Goal: Information Seeking & Learning: Learn about a topic

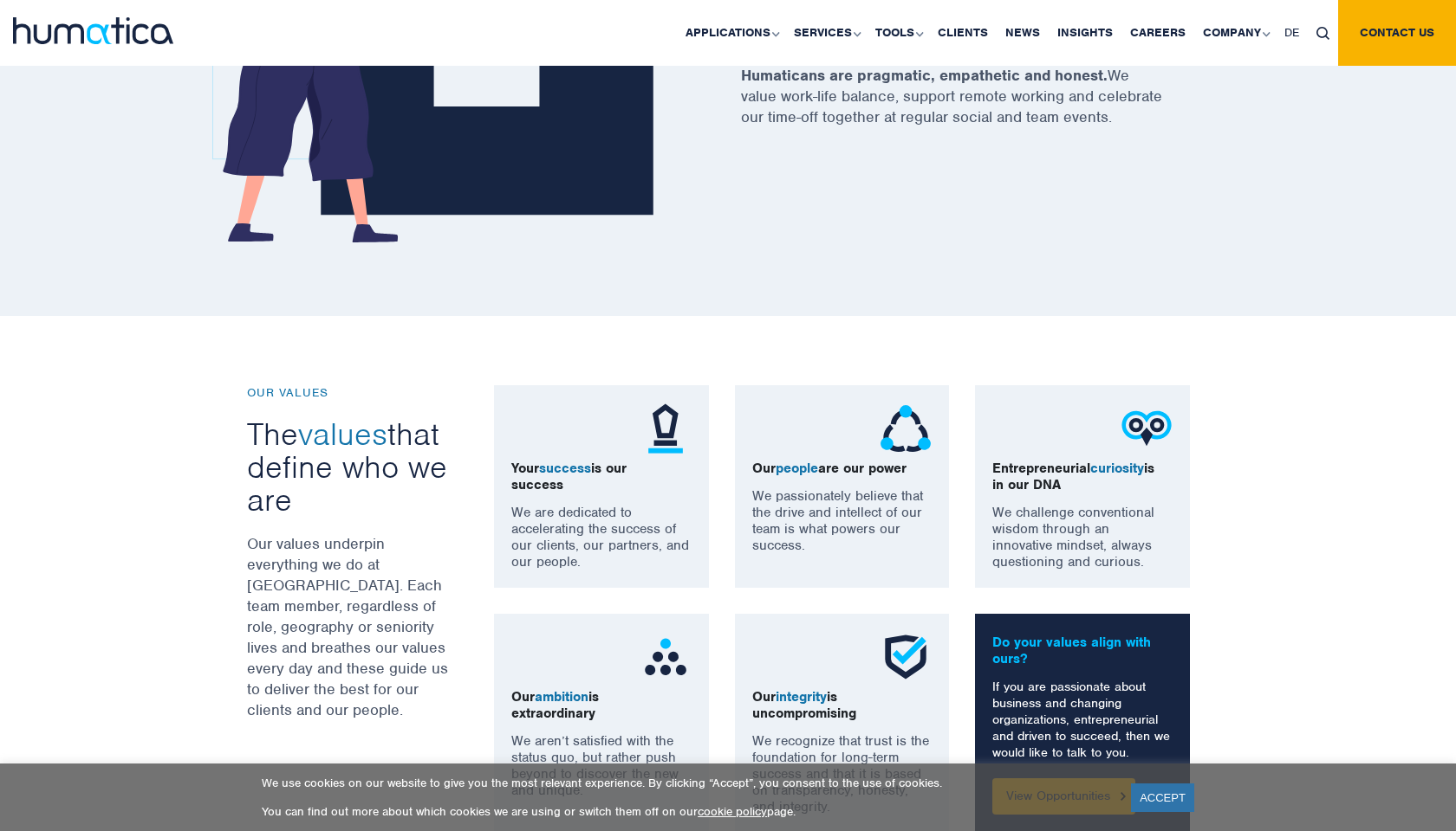
scroll to position [971, 0]
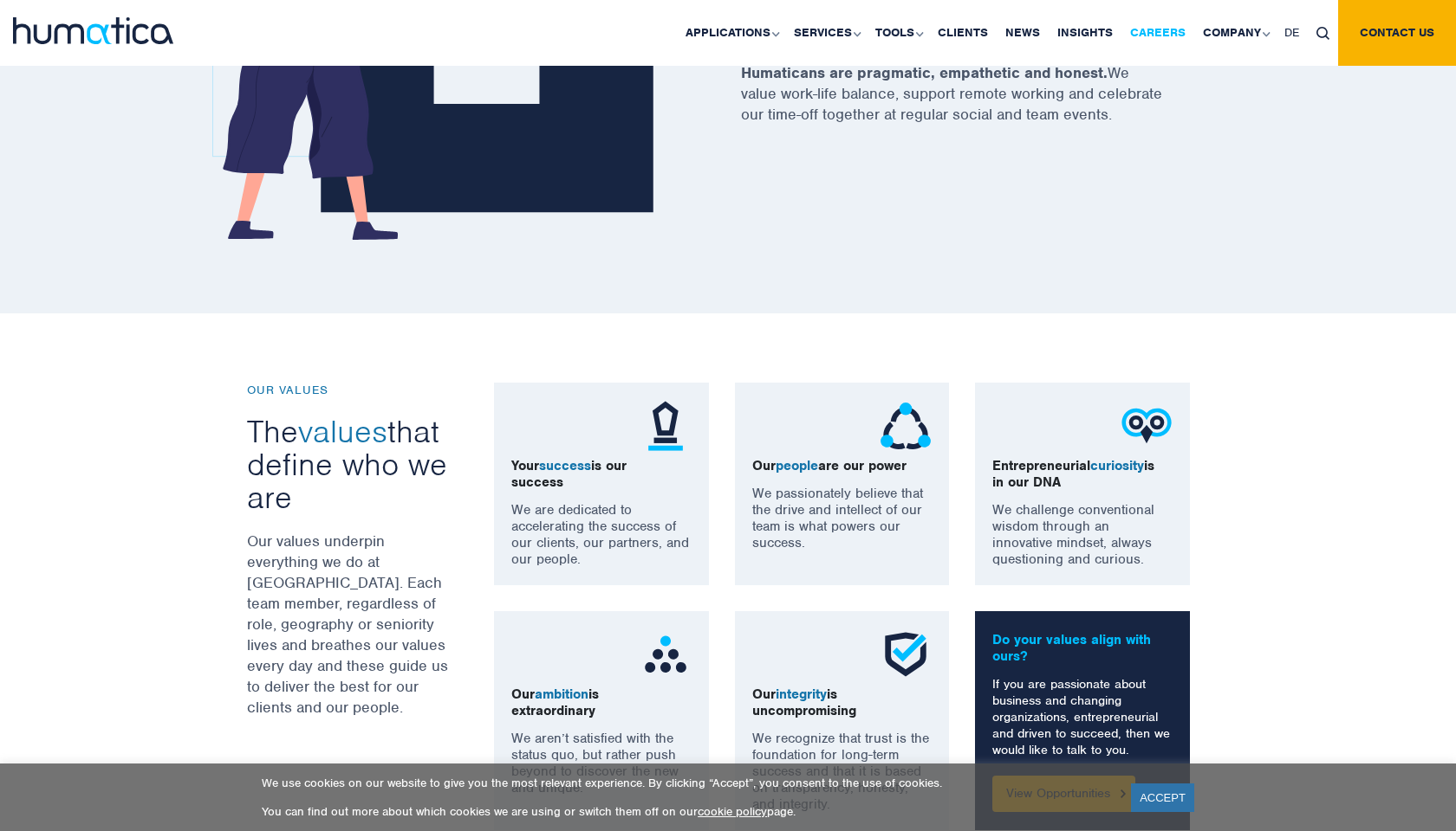
click at [1182, 31] on link "Careers" at bounding box center [1158, 33] width 73 height 65
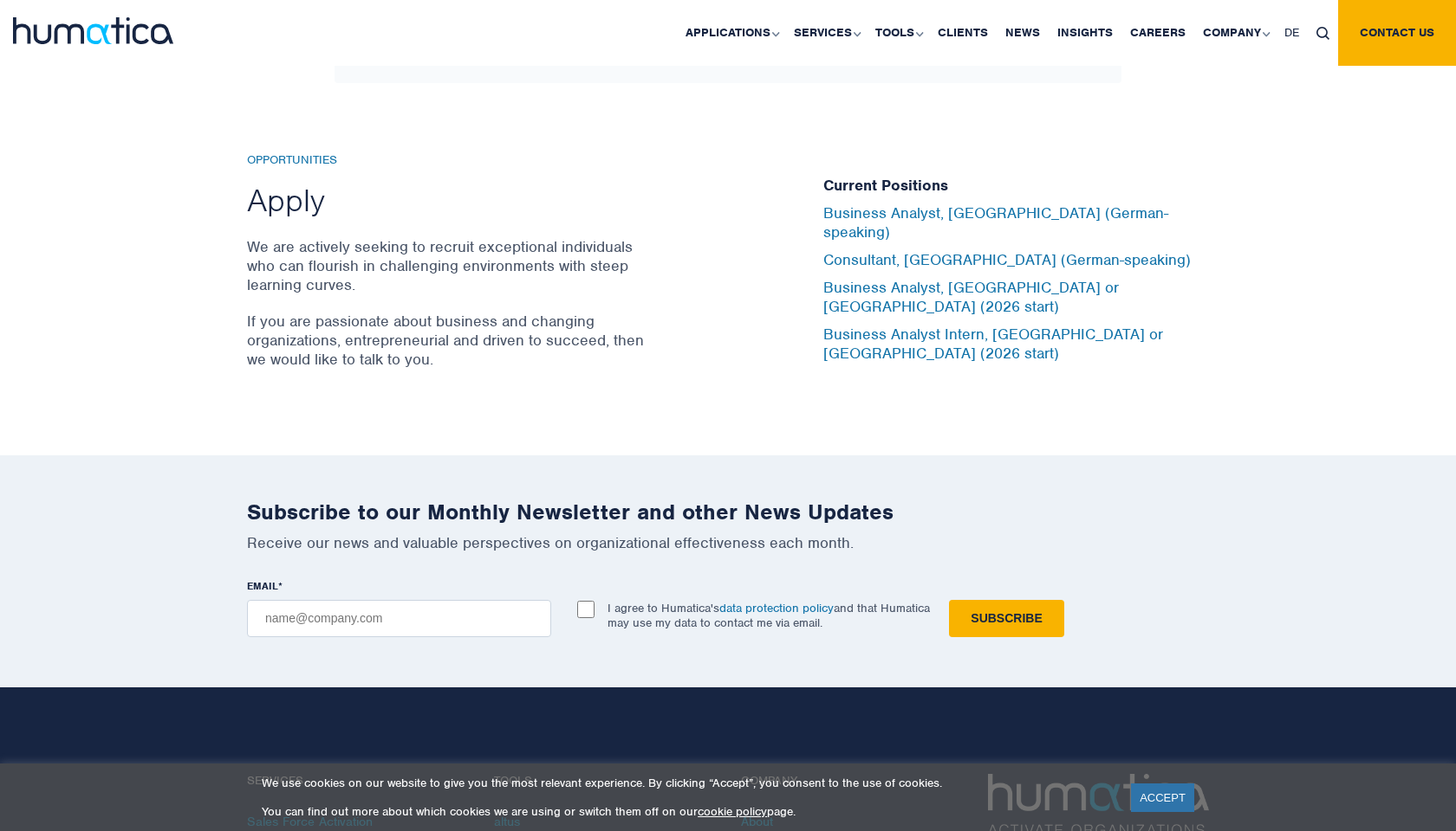
scroll to position [5696, 0]
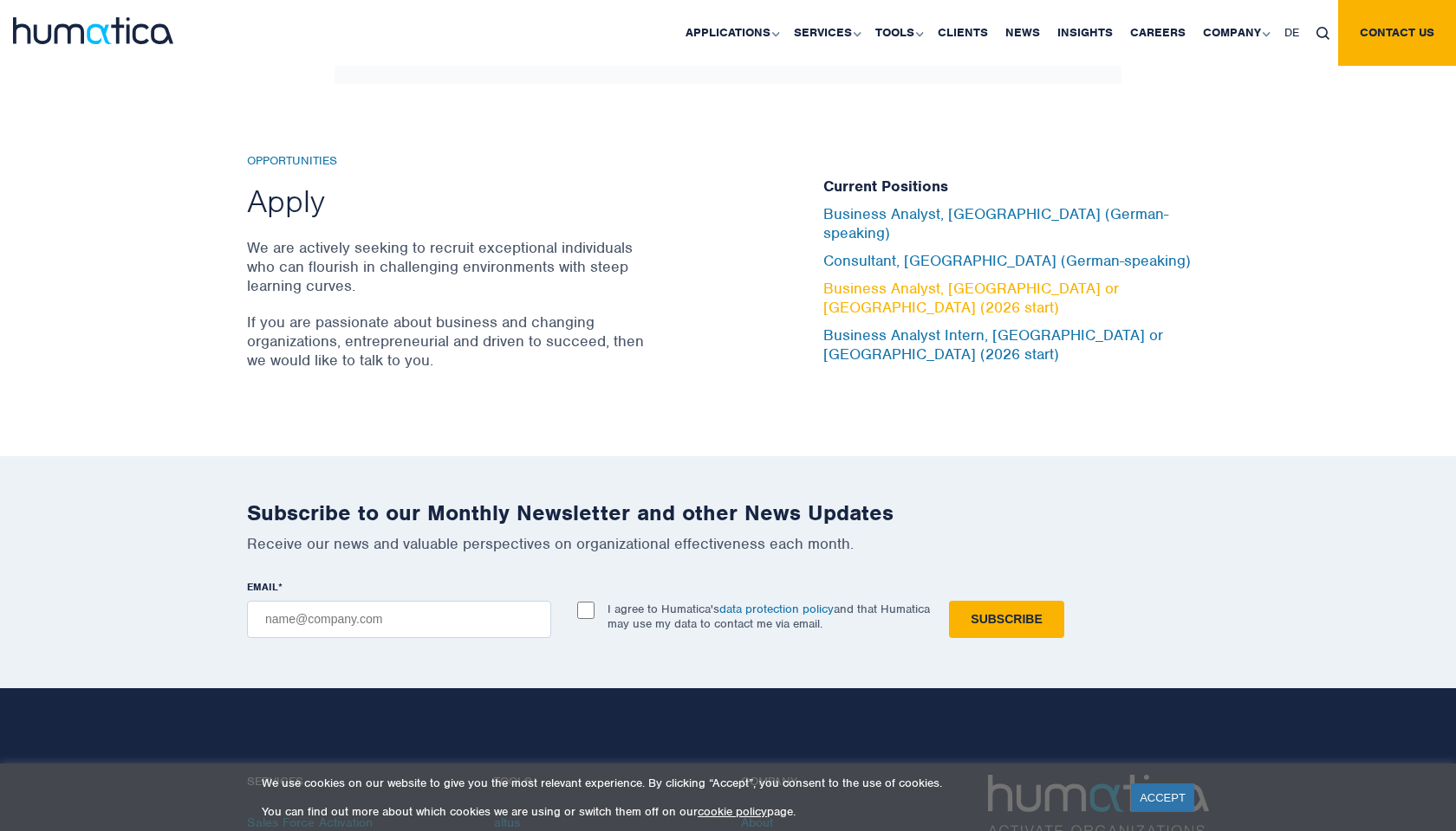
click at [870, 286] on link "Business Analyst, [GEOGRAPHIC_DATA] or [GEOGRAPHIC_DATA] (2026 start)" at bounding box center [971, 297] width 295 height 38
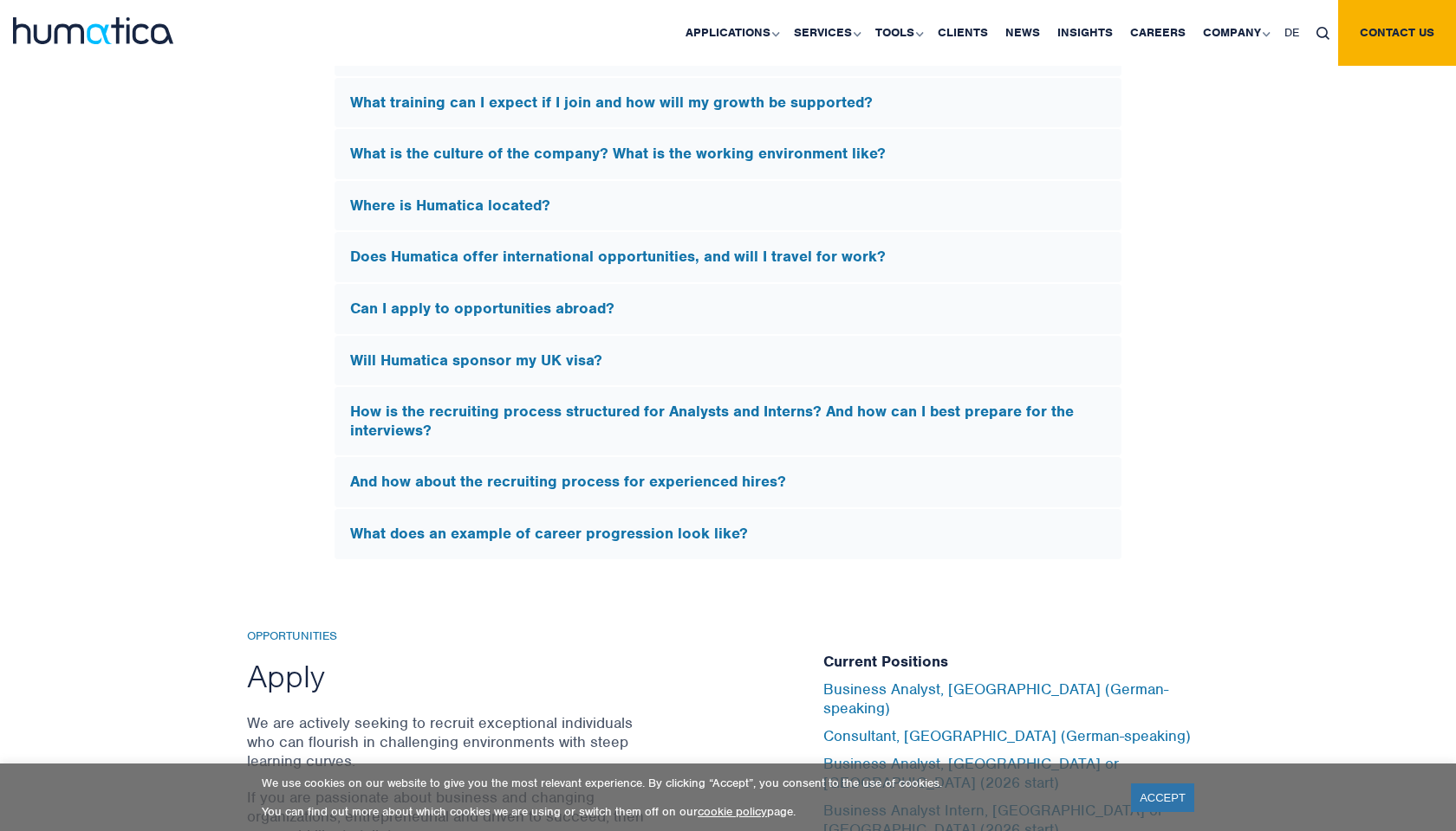
scroll to position [5348, 0]
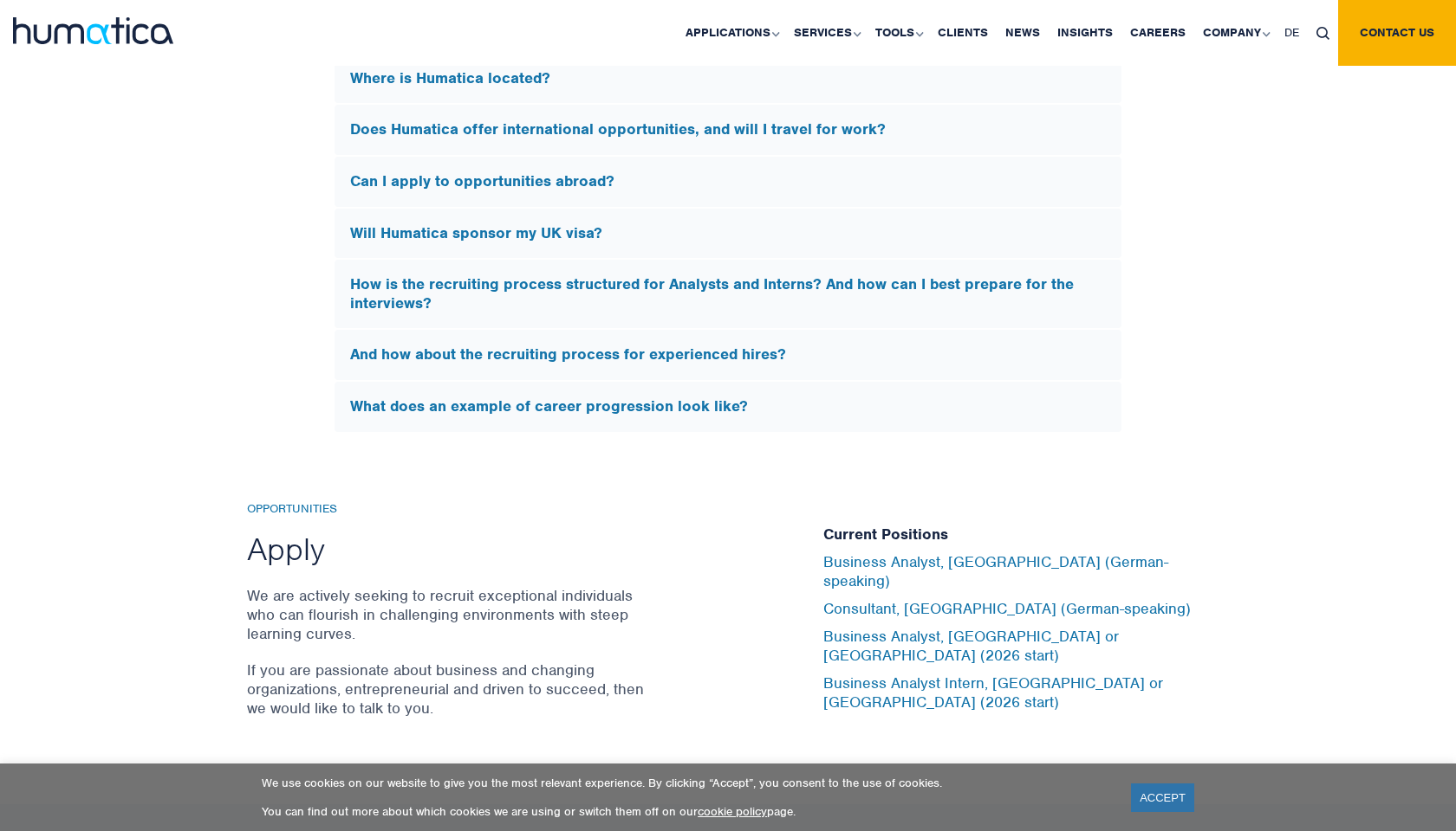
click at [581, 225] on h5 "Will Humatica sponsor my UK visa?" at bounding box center [728, 234] width 755 height 19
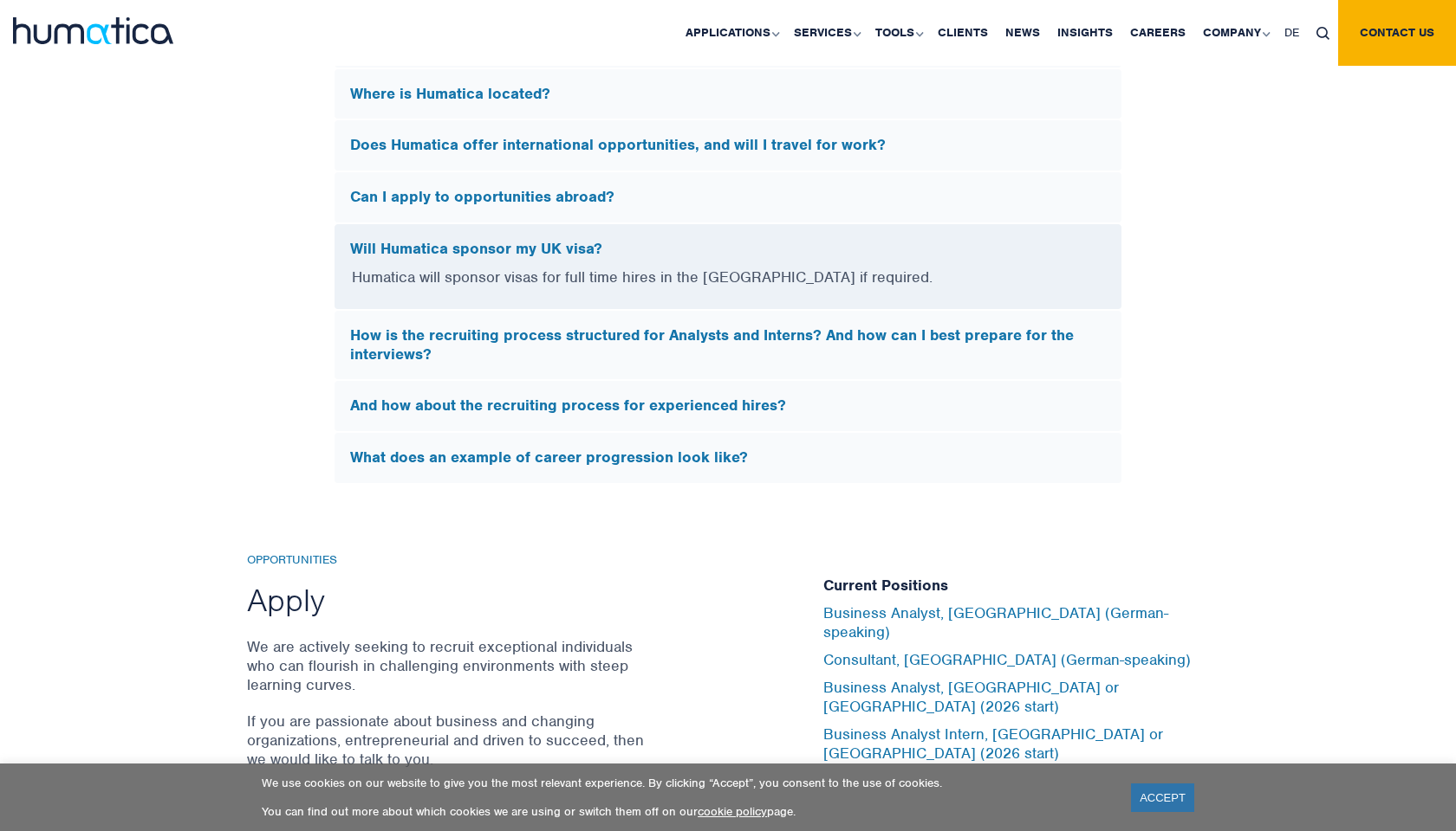
scroll to position [5059, 0]
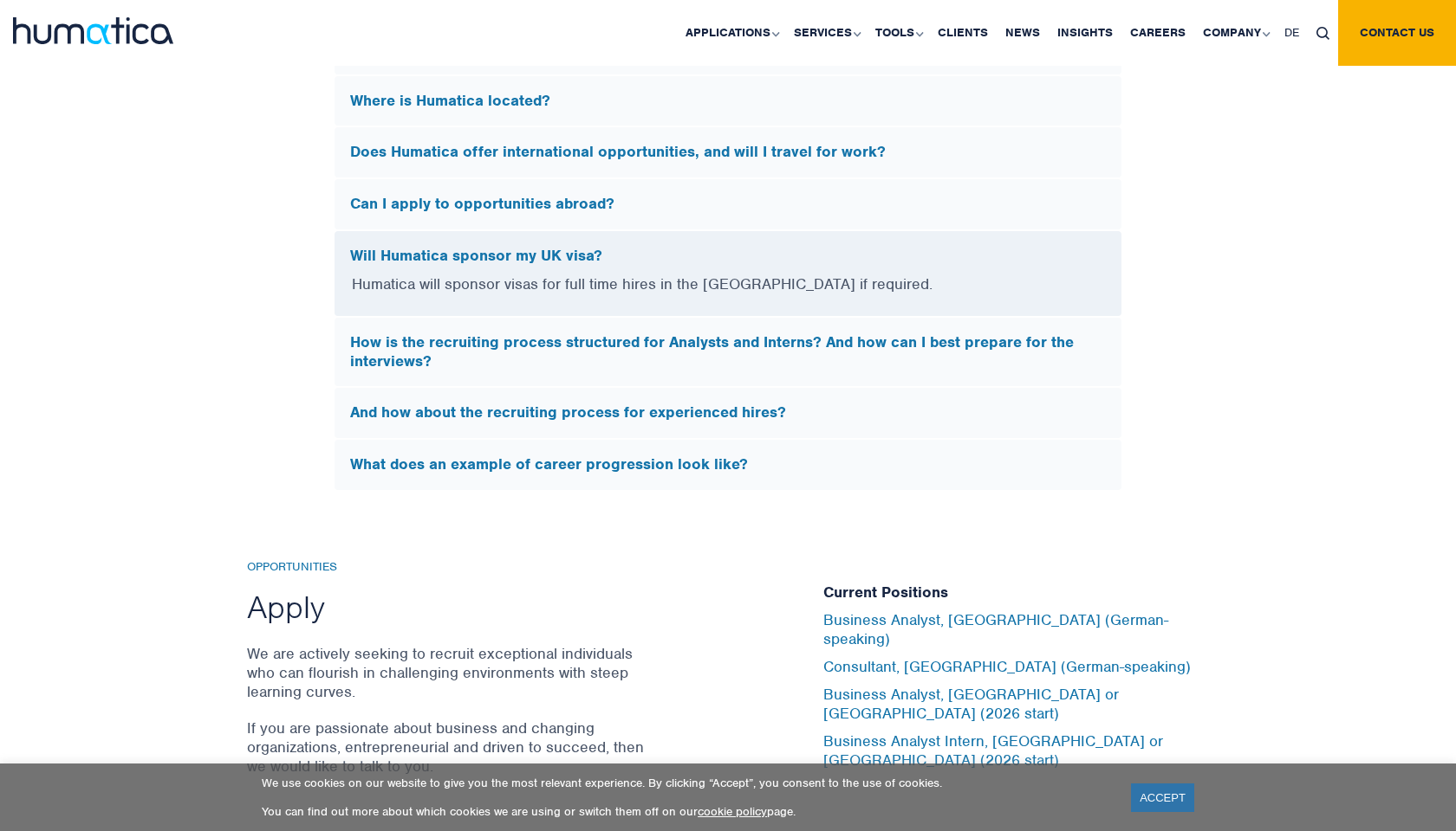
click at [570, 143] on h5 "Does Humatica offer international opportunities, and will I travel for work?" at bounding box center [728, 153] width 755 height 19
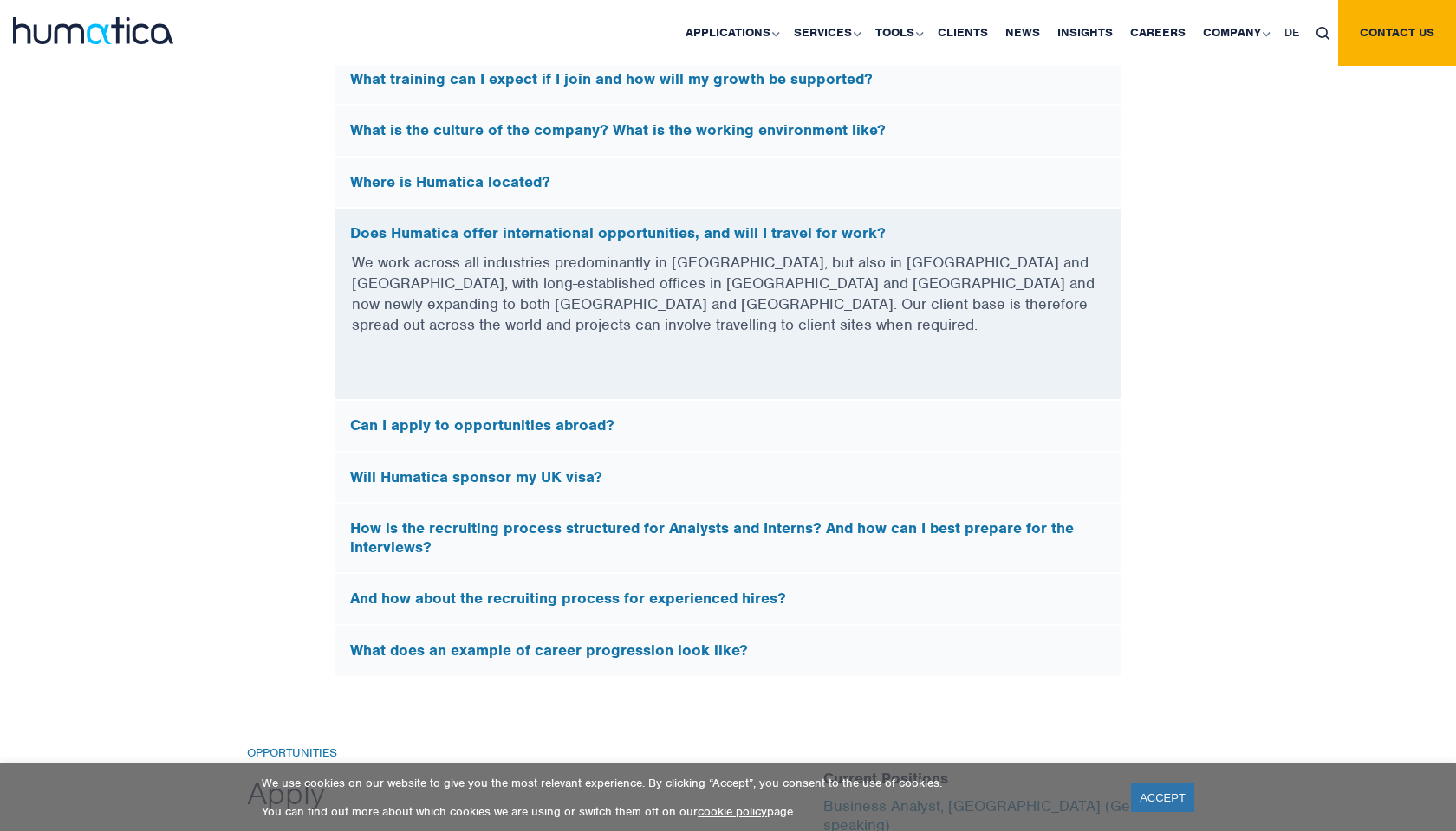
scroll to position [4975, 0]
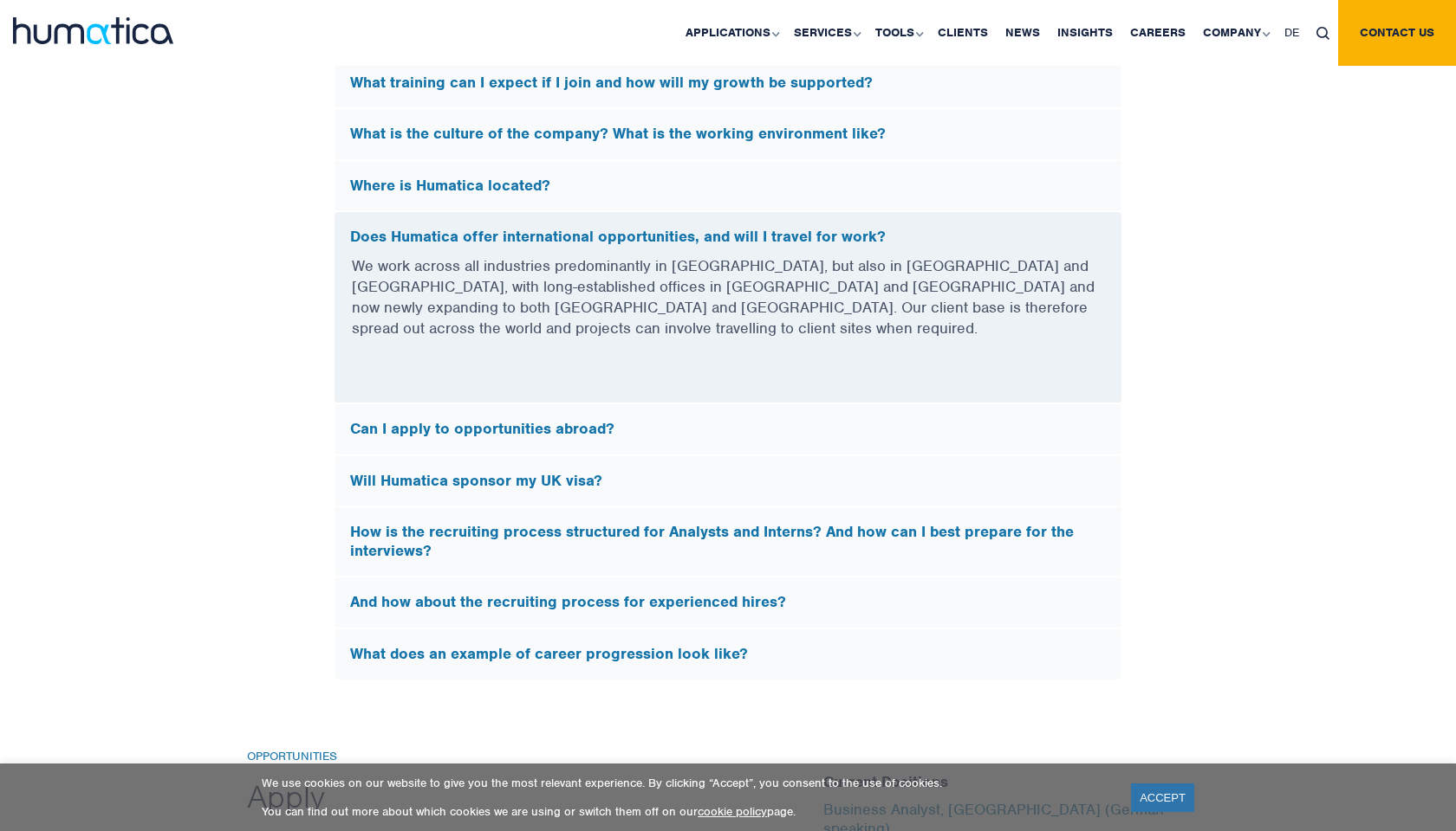
click at [570, 179] on h5 "Where is Humatica located?" at bounding box center [728, 187] width 755 height 19
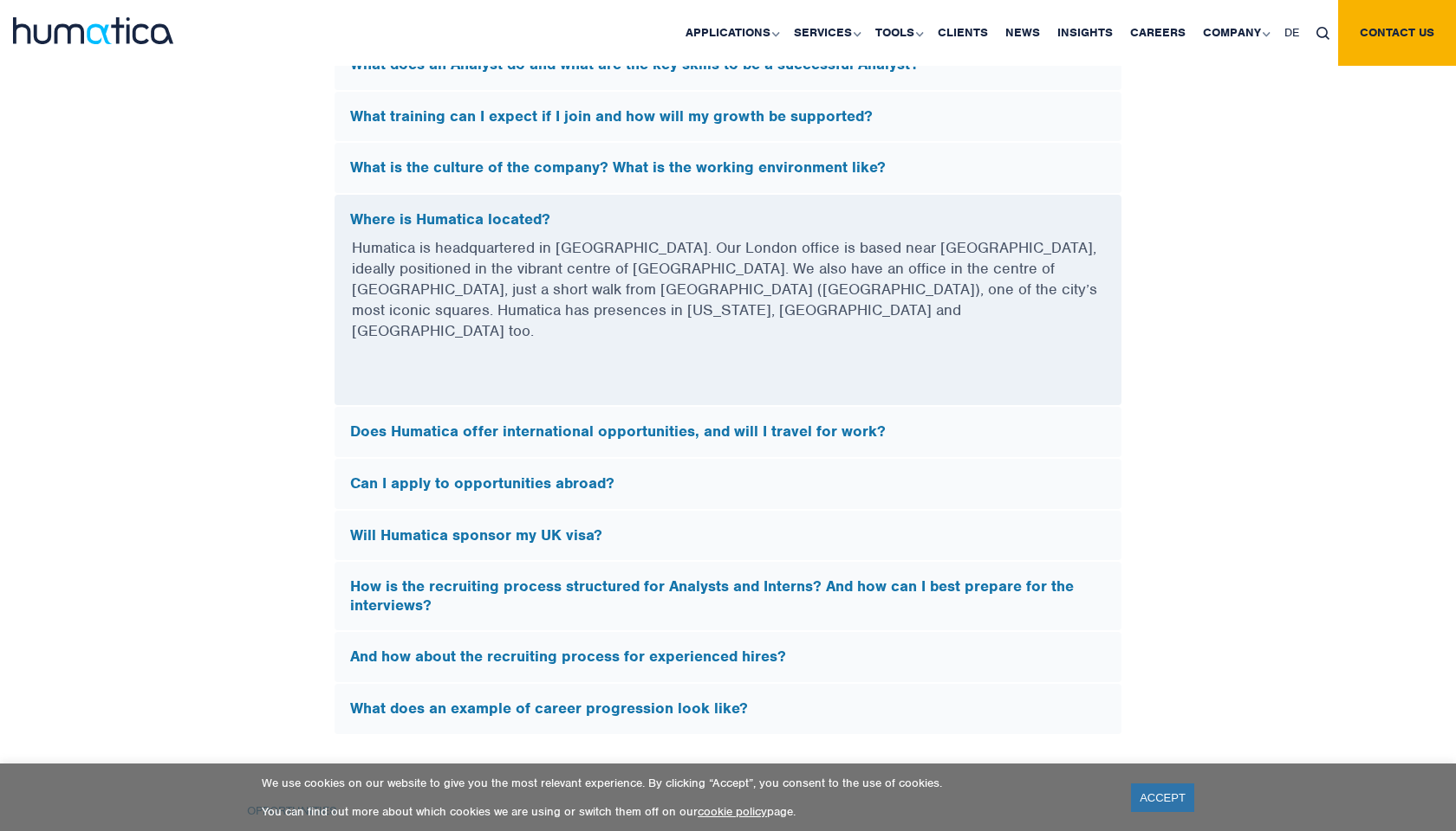
scroll to position [4937, 0]
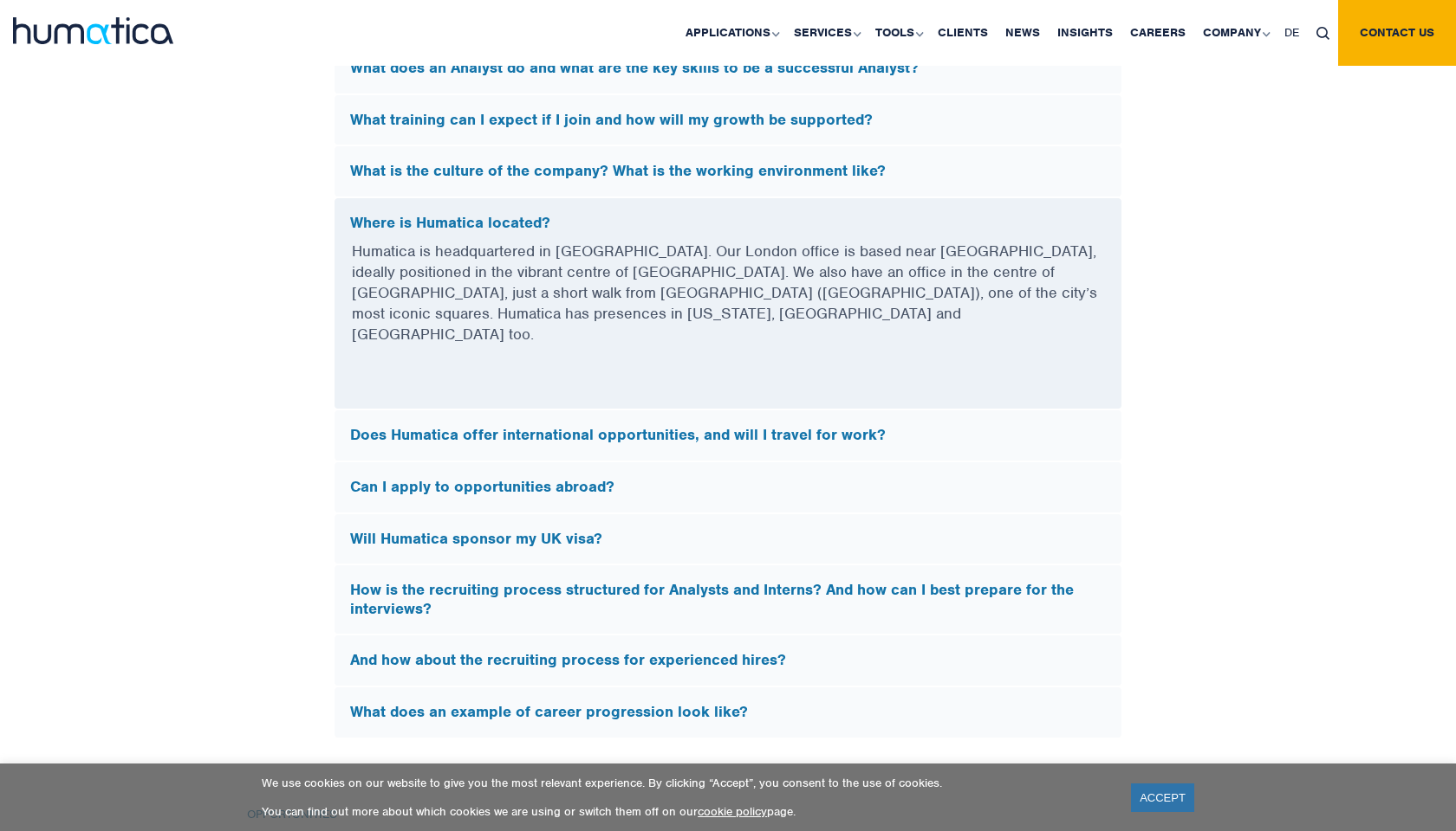
click at [607, 122] on div "What training can I expect if I join and how will my growth be supported?" at bounding box center [727, 120] width 786 height 50
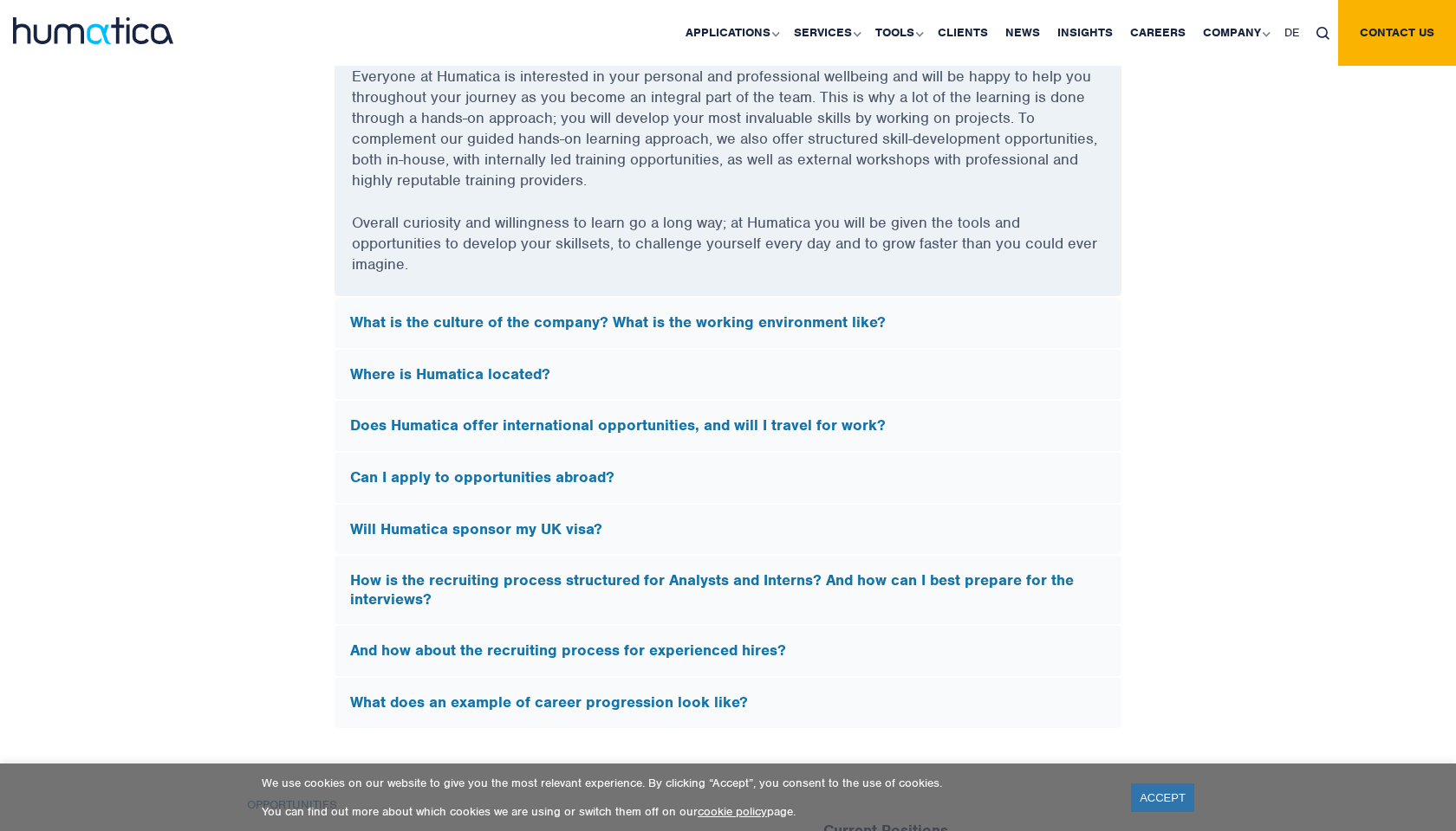
scroll to position [5324, 0]
click at [571, 302] on div "What is the culture of the company? What is the working environment like?" at bounding box center [727, 322] width 786 height 50
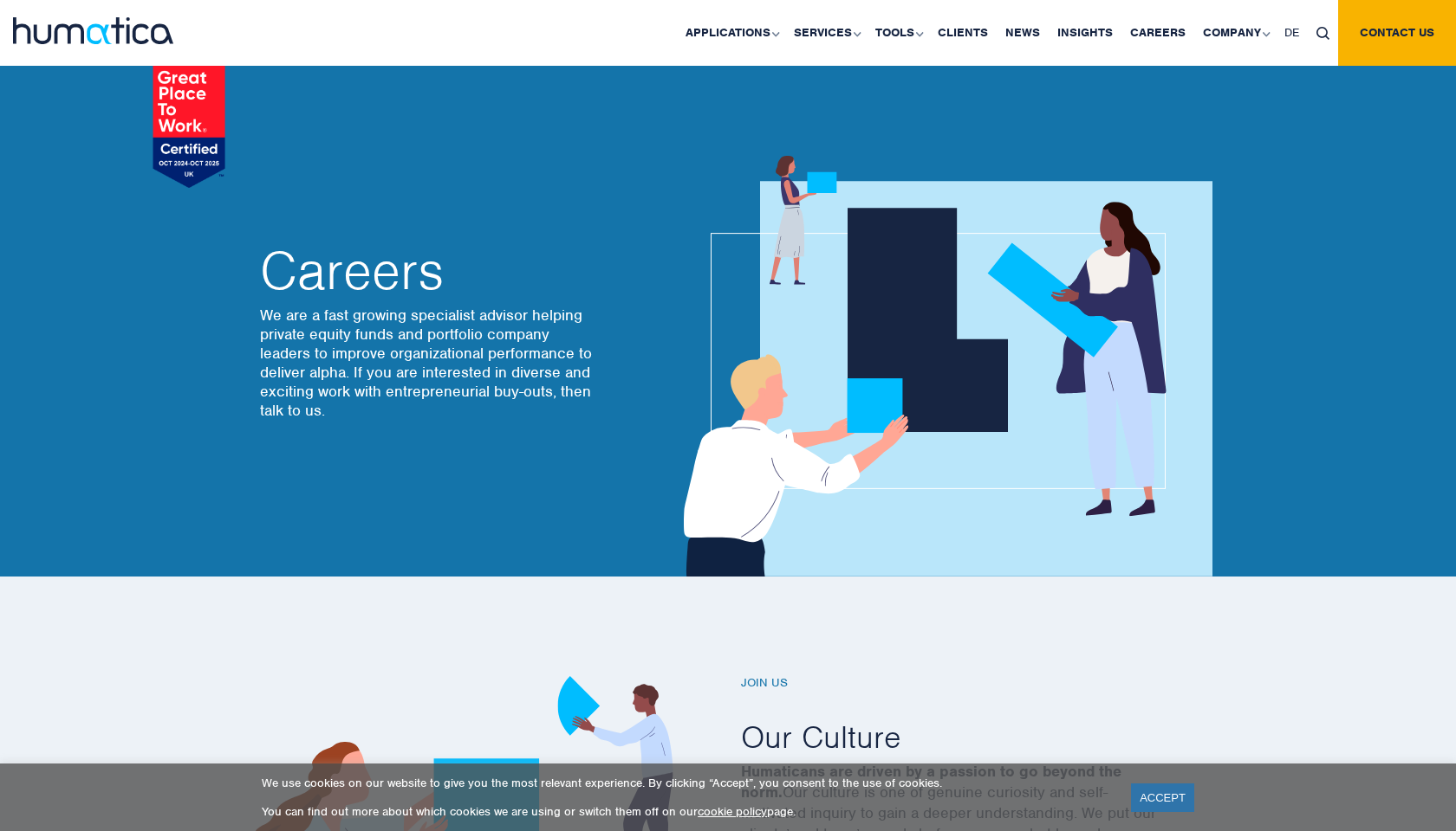
scroll to position [0, 0]
